Goal: Navigation & Orientation: Find specific page/section

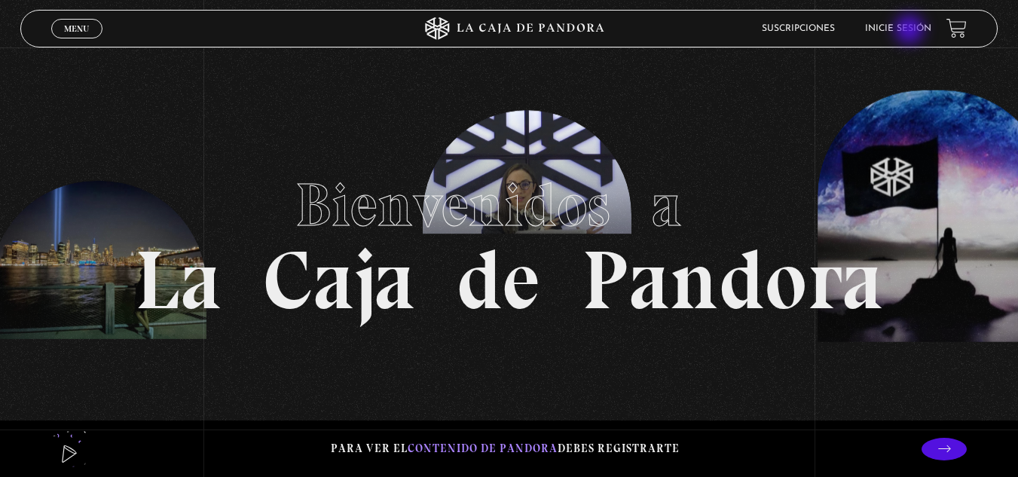
click at [911, 31] on link "Inicie sesión" at bounding box center [898, 28] width 66 height 9
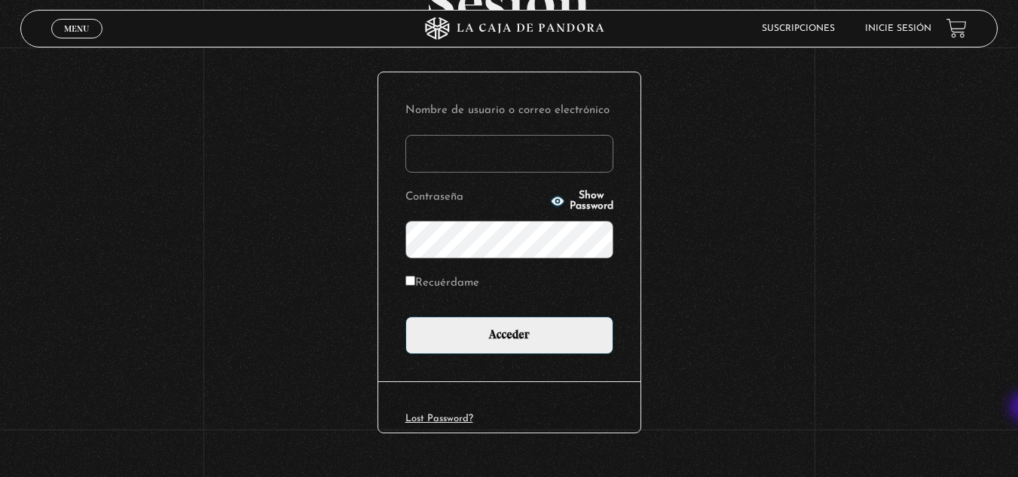
scroll to position [184, 0]
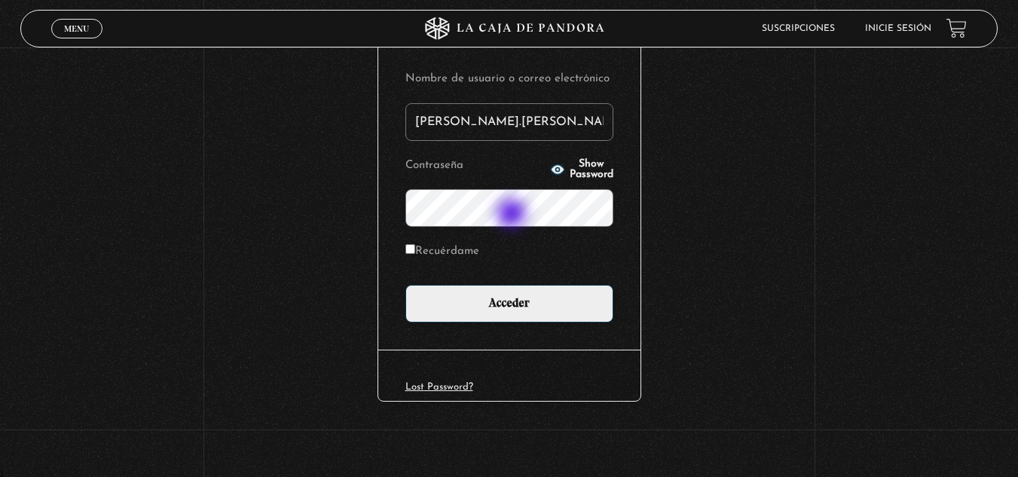
type input "[PERSON_NAME].[PERSON_NAME]"
click at [555, 171] on circle "button" at bounding box center [557, 170] width 4 height 4
click at [415, 249] on input "Recuérdame" at bounding box center [410, 249] width 10 height 10
checkbox input "true"
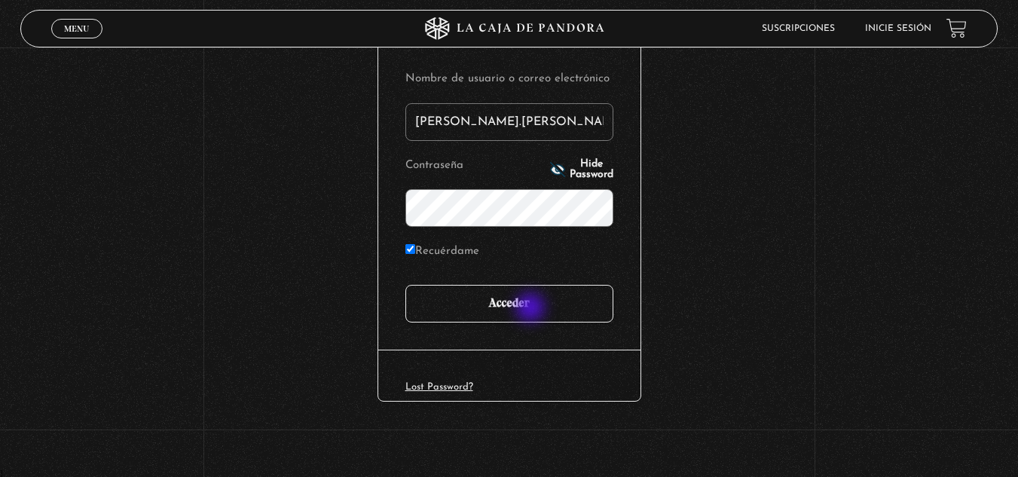
click at [532, 309] on input "Acceder" at bounding box center [509, 304] width 208 height 38
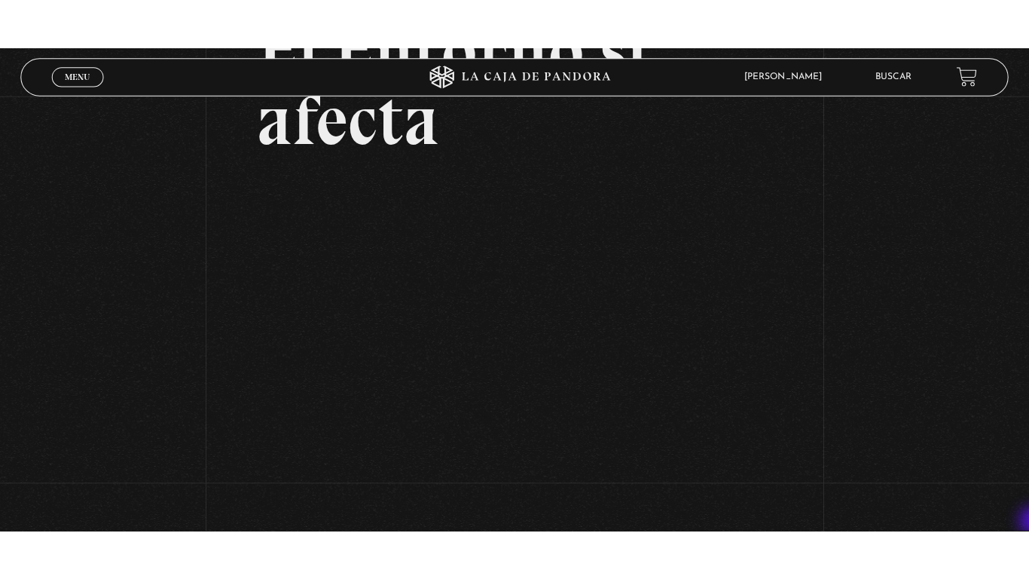
scroll to position [181, 0]
